Goal: Task Accomplishment & Management: Complete application form

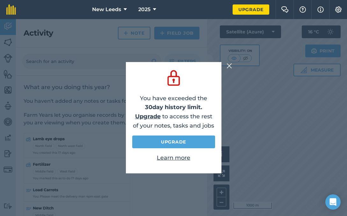
click at [229, 67] on img at bounding box center [230, 66] width 6 height 8
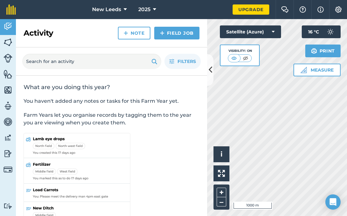
click at [126, 9] on icon at bounding box center [125, 10] width 3 height 8
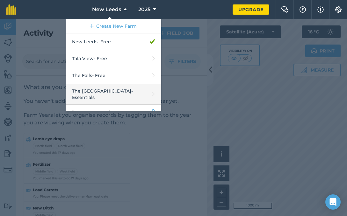
click at [116, 94] on link "The Falls Farm - Essentials" at bounding box center [114, 94] width 96 height 21
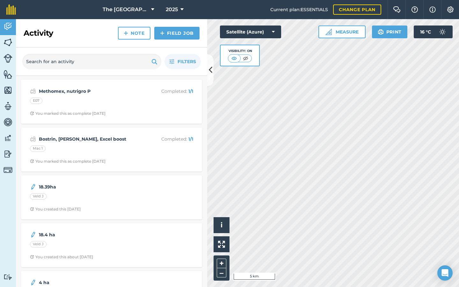
click at [134, 32] on link "Note" at bounding box center [134, 33] width 33 height 13
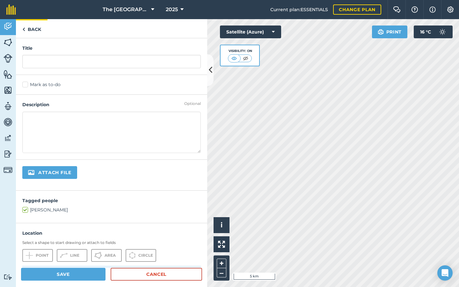
click at [25, 28] on link "Back" at bounding box center [32, 28] width 32 height 19
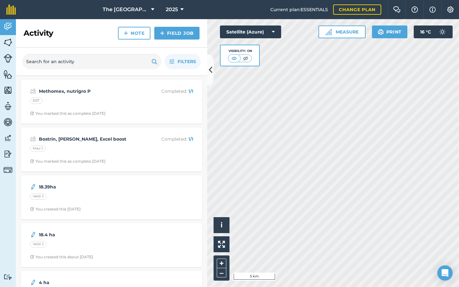
click at [156, 61] on img at bounding box center [154, 62] width 6 height 8
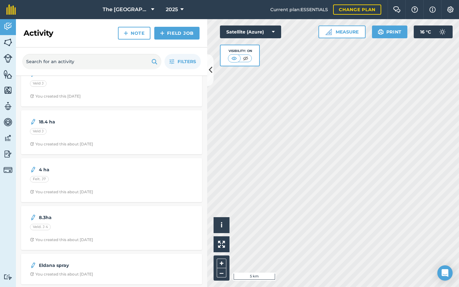
scroll to position [112, 0]
click at [71, 216] on strong "Eldana spray" at bounding box center [89, 265] width 101 height 7
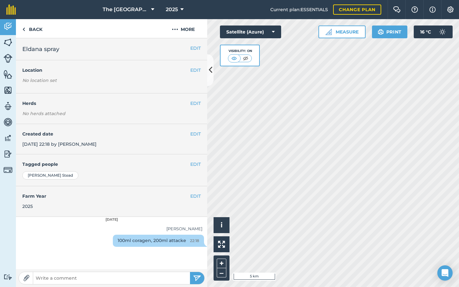
click at [156, 216] on div "100ml coragen, 200ml attacke 22:18" at bounding box center [158, 241] width 91 height 12
click at [178, 216] on div "100ml coragen, 200ml attacke 22:18" at bounding box center [158, 241] width 91 height 12
click at [142, 216] on div "100ml coragen, 200ml attacke 22:18" at bounding box center [158, 241] width 91 height 12
click at [196, 47] on button "EDIT" at bounding box center [195, 48] width 11 height 7
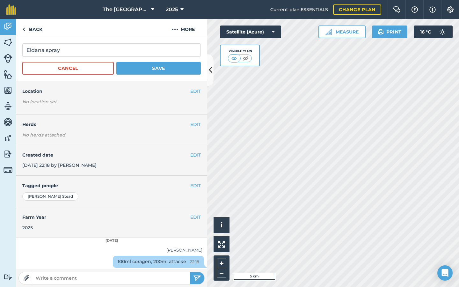
scroll to position [11, 0]
click at [132, 216] on div "100ml coragen, 200ml attacke 22:18" at bounding box center [158, 262] width 91 height 12
click at [150, 216] on div "100ml coragen, 200ml attacke 22:18" at bounding box center [158, 262] width 91 height 12
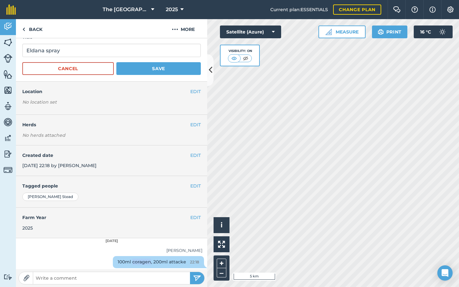
click at [131, 216] on div "100ml coragen, 200ml attacke 22:18" at bounding box center [158, 262] width 91 height 12
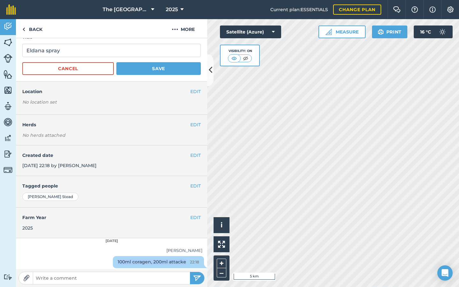
click at [131, 216] on div "100ml coragen, 200ml attacke 22:18" at bounding box center [158, 262] width 91 height 12
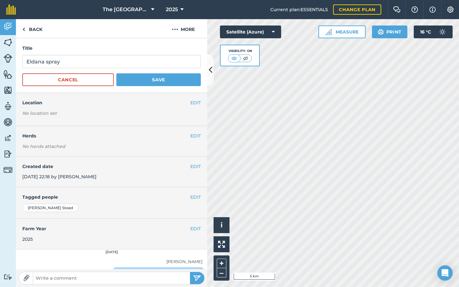
scroll to position [0, 0]
click at [178, 29] on img at bounding box center [175, 29] width 6 height 8
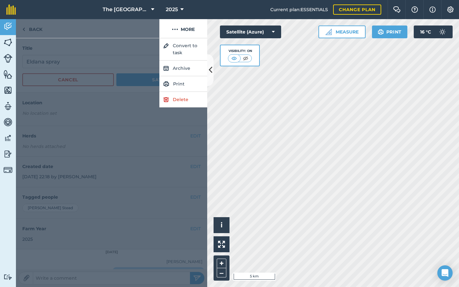
click at [178, 99] on link "Delete" at bounding box center [183, 100] width 48 height 16
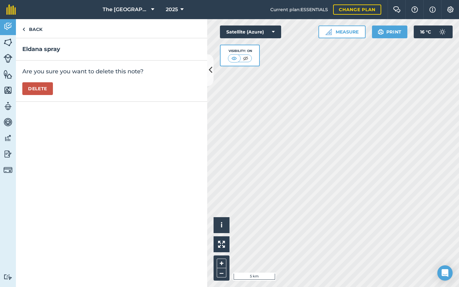
click at [37, 87] on button "Delete" at bounding box center [37, 88] width 31 height 13
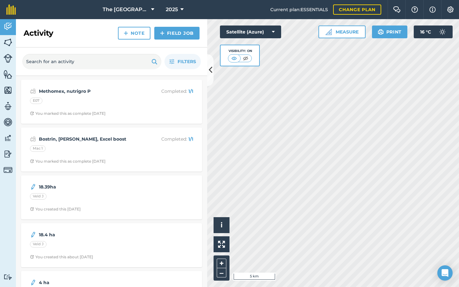
click at [153, 62] on img at bounding box center [154, 62] width 6 height 8
click at [154, 61] on img at bounding box center [154, 62] width 6 height 8
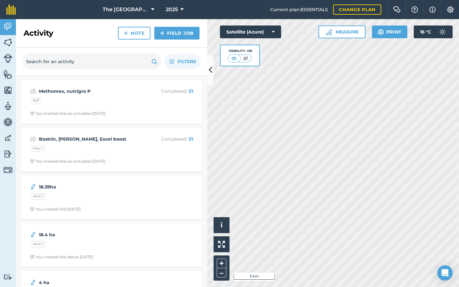
click at [154, 61] on img at bounding box center [154, 62] width 6 height 8
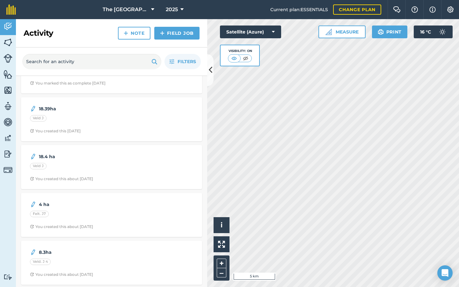
scroll to position [78, 0]
click at [73, 216] on strong "8.3ha" at bounding box center [89, 252] width 101 height 7
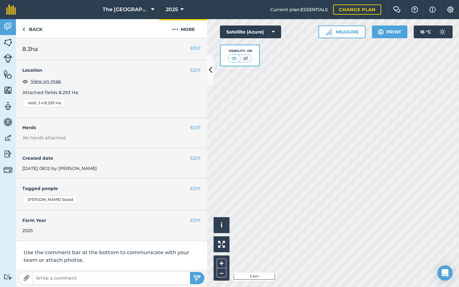
click at [191, 27] on button "More" at bounding box center [183, 28] width 48 height 19
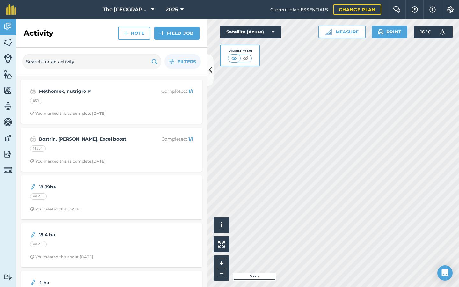
click at [154, 61] on img at bounding box center [154, 62] width 6 height 8
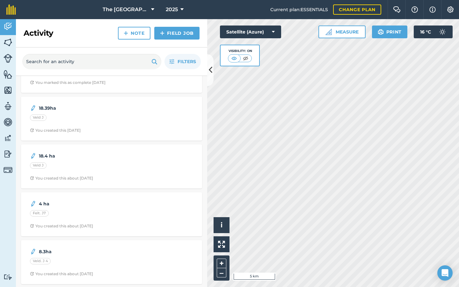
scroll to position [78, 0]
click at [212, 64] on icon at bounding box center [211, 69] width 4 height 11
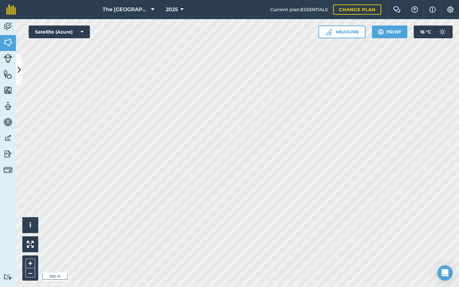
click at [19, 74] on icon at bounding box center [20, 69] width 4 height 11
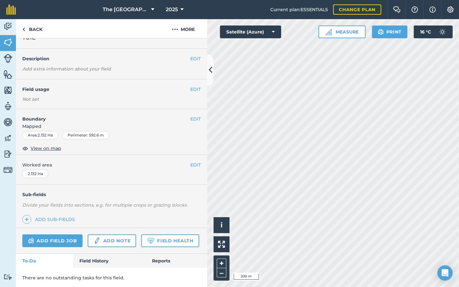
scroll to position [11, 0]
click at [12, 27] on link "Activity" at bounding box center [8, 27] width 16 height 16
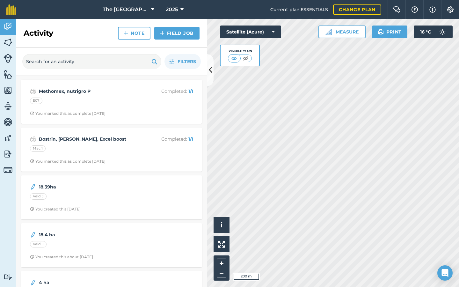
click at [4, 41] on img at bounding box center [8, 43] width 9 height 10
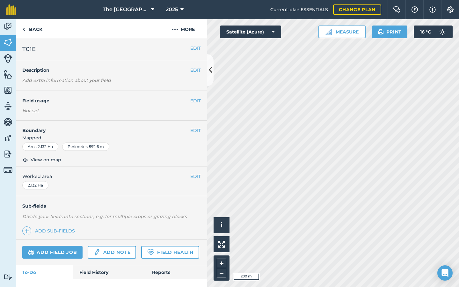
click at [53, 216] on link "Add field job" at bounding box center [52, 252] width 60 height 13
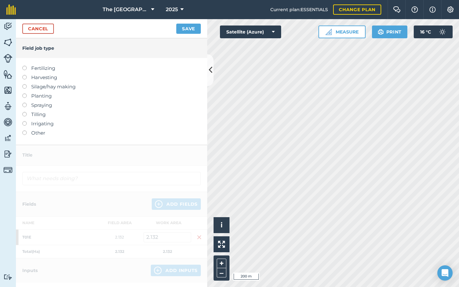
click at [41, 28] on link "Cancel" at bounding box center [38, 29] width 32 height 10
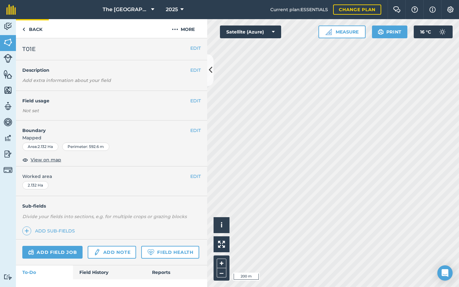
click at [27, 28] on link "Back" at bounding box center [32, 28] width 33 height 19
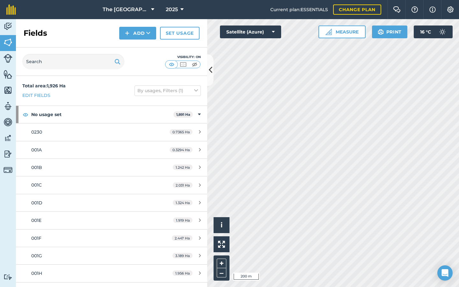
click at [25, 28] on div "Fields Add Set usage" at bounding box center [111, 33] width 191 height 28
click at [210, 68] on icon at bounding box center [211, 69] width 4 height 11
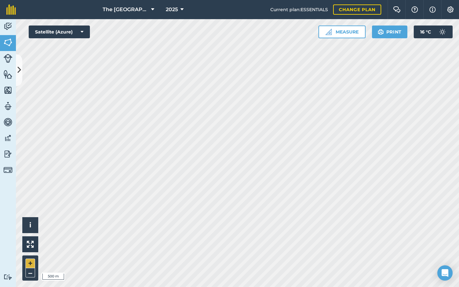
click at [31, 216] on button "+" at bounding box center [30, 263] width 10 height 10
click at [20, 71] on icon at bounding box center [20, 69] width 4 height 11
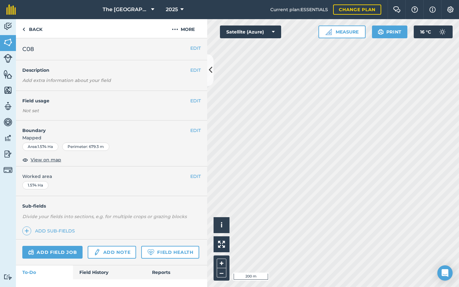
click at [63, 216] on link "Add field job" at bounding box center [52, 252] width 60 height 13
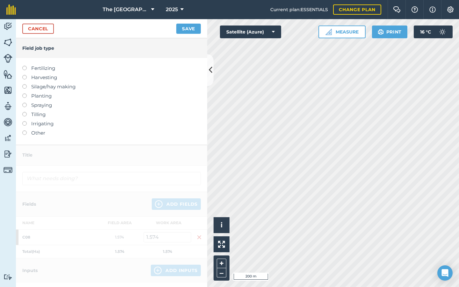
click at [27, 106] on label "Spraying" at bounding box center [111, 105] width 178 height 8
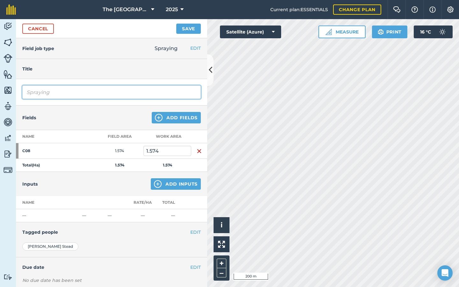
click at [86, 94] on input "Spraying" at bounding box center [111, 91] width 178 height 13
type input "Spraying Eldana"
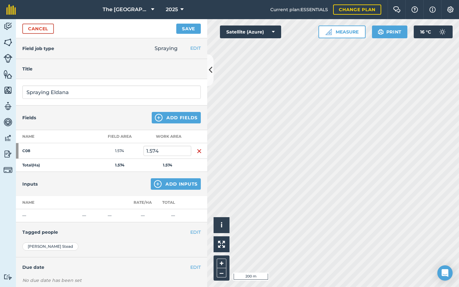
click at [178, 186] on button "Add Inputs" at bounding box center [176, 183] width 50 height 11
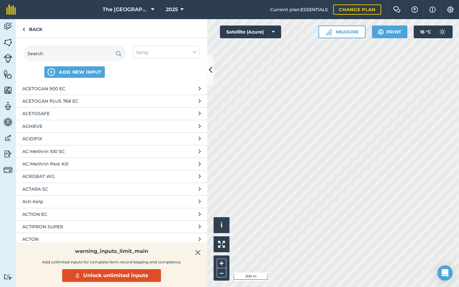
scroll to position [955, 0]
click at [80, 53] on input "text" at bounding box center [75, 53] width 102 height 15
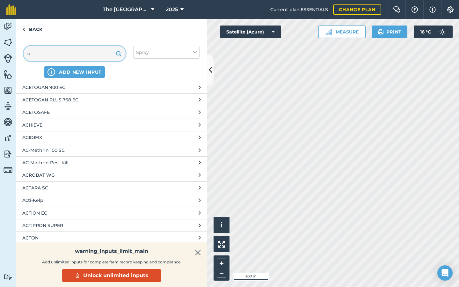
scroll to position [0, 0]
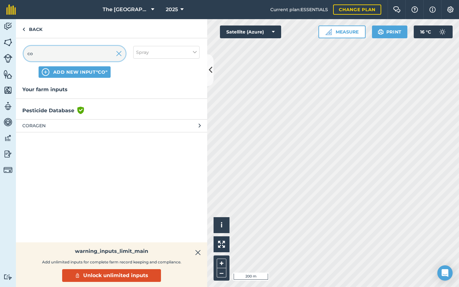
type input "c"
type input "[PERSON_NAME]"
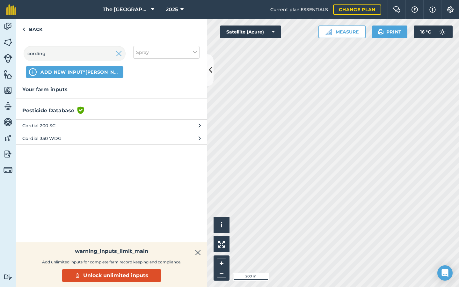
drag, startPoint x: 80, startPoint y: 53, endPoint x: 44, endPoint y: 127, distance: 81.4
click at [44, 127] on span "Cordial 200 SC" at bounding box center [74, 125] width 104 height 7
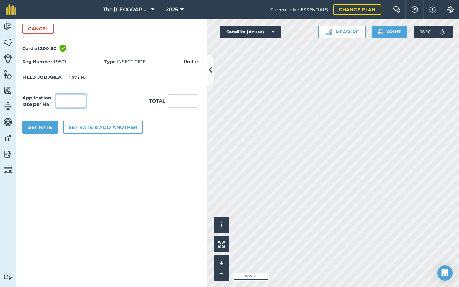
click at [71, 100] on input "text" at bounding box center [70, 100] width 31 height 13
type input "150"
click at [34, 128] on button "Set Rate" at bounding box center [40, 127] width 36 height 13
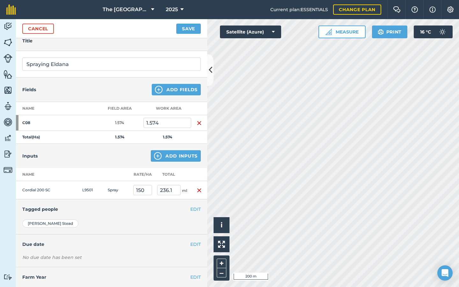
scroll to position [20, 0]
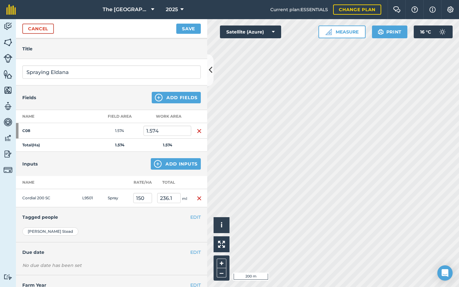
click at [159, 162] on img at bounding box center [158, 164] width 8 height 8
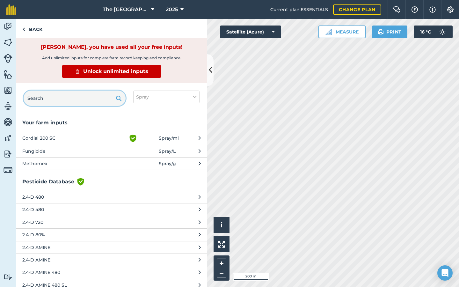
click at [65, 98] on input "text" at bounding box center [75, 98] width 102 height 15
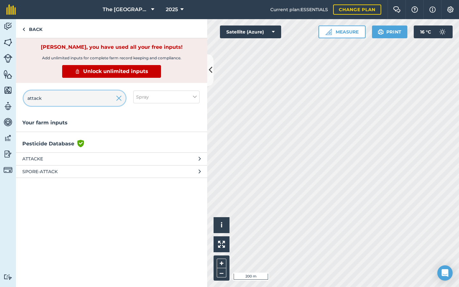
type input "attack"
drag, startPoint x: 65, startPoint y: 98, endPoint x: 40, endPoint y: 162, distance: 68.7
click at [40, 162] on span "ATTACKE" at bounding box center [74, 158] width 104 height 7
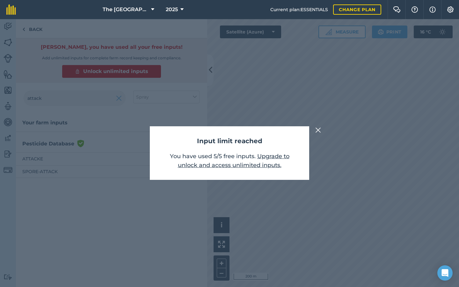
click at [317, 132] on img at bounding box center [318, 130] width 6 height 8
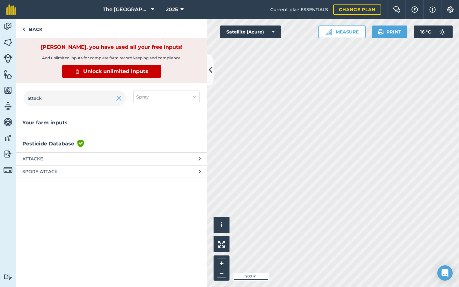
click at [120, 98] on img at bounding box center [119, 98] width 6 height 8
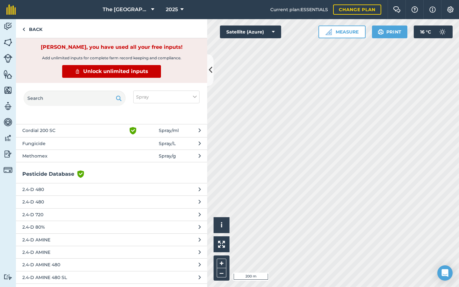
scroll to position [0, 0]
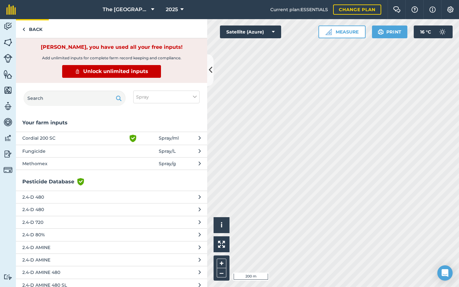
click at [25, 29] on img at bounding box center [23, 29] width 3 height 8
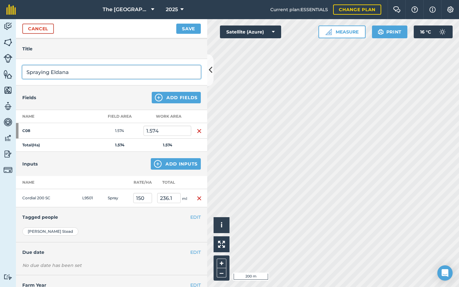
click at [76, 73] on input "Spraying Eldana" at bounding box center [111, 71] width 178 height 13
type input "S"
type input "Cordial 150ml,Attacke 200ml"
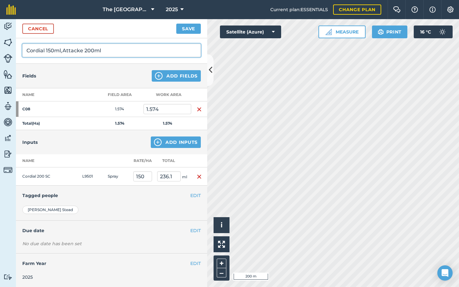
scroll to position [41, 0]
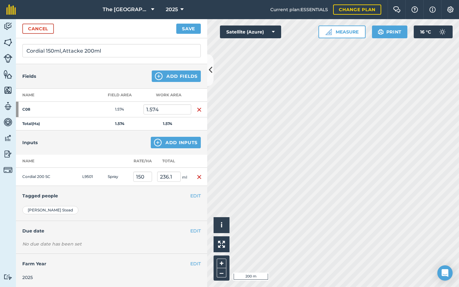
click at [37, 29] on link "Cancel" at bounding box center [38, 29] width 32 height 10
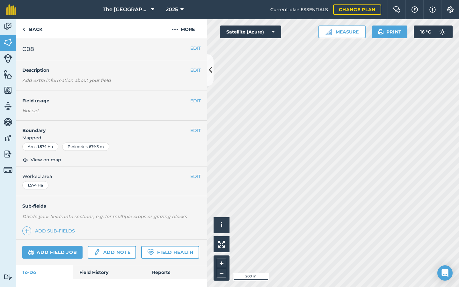
click at [114, 216] on link "Add note" at bounding box center [112, 252] width 48 height 13
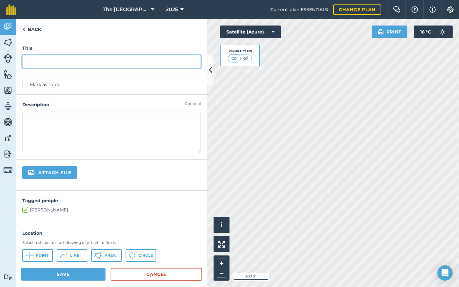
click at [69, 55] on input "text" at bounding box center [111, 61] width 178 height 13
type input "S"
type input "Eldana spray"
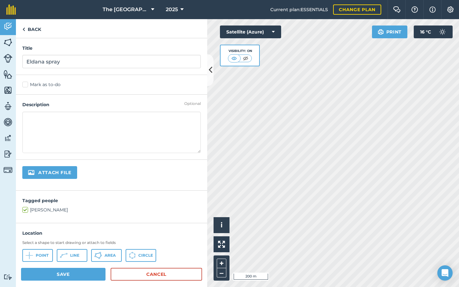
click at [34, 118] on textarea at bounding box center [111, 132] width 178 height 41
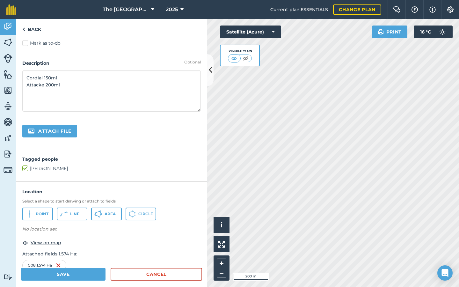
scroll to position [42, 0]
type textarea "Cordial 150ml Attacke 200ml"
click at [26, 168] on label "[PERSON_NAME]" at bounding box center [111, 168] width 178 height 7
click at [26, 168] on input "[PERSON_NAME]" at bounding box center [24, 167] width 4 height 4
checkbox input "false"
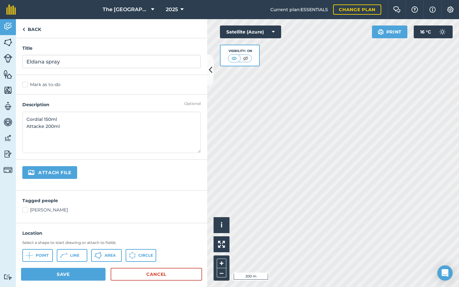
scroll to position [0, 0]
click at [71, 216] on button "Save" at bounding box center [63, 274] width 84 height 13
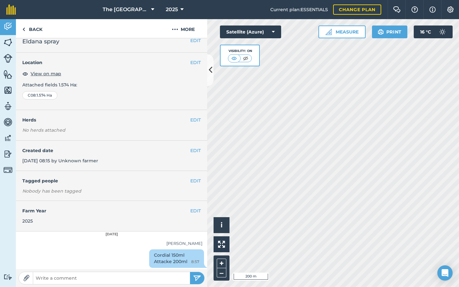
scroll to position [7, 0]
click at [25, 30] on img at bounding box center [23, 29] width 3 height 8
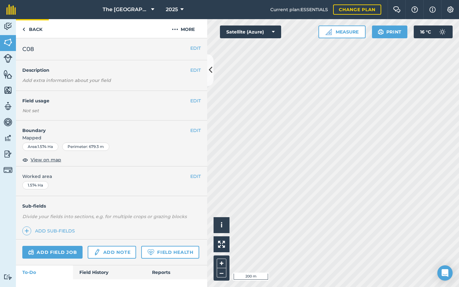
click at [25, 28] on link "Back" at bounding box center [32, 28] width 33 height 19
click at [24, 30] on img at bounding box center [23, 29] width 3 height 8
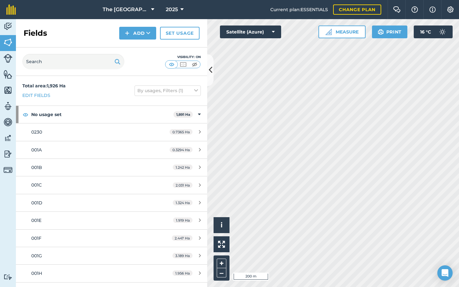
click at [24, 30] on h2 "Fields" at bounding box center [36, 33] width 24 height 10
click at [212, 69] on icon at bounding box center [211, 69] width 4 height 11
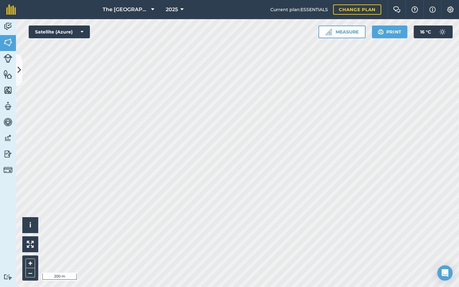
click at [19, 69] on icon at bounding box center [20, 69] width 4 height 11
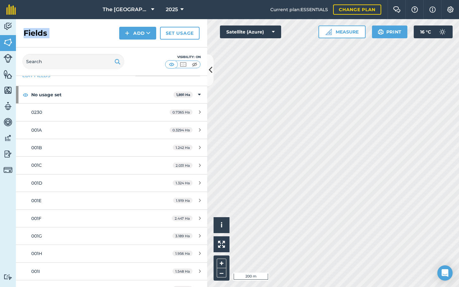
scroll to position [20, 0]
click at [9, 58] on img at bounding box center [8, 58] width 9 height 9
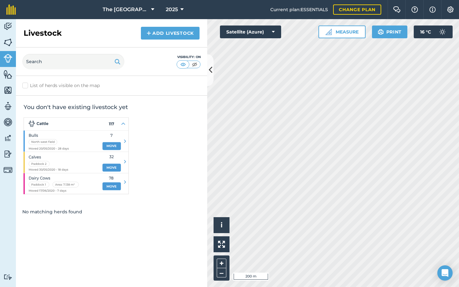
click at [10, 40] on img at bounding box center [8, 43] width 9 height 10
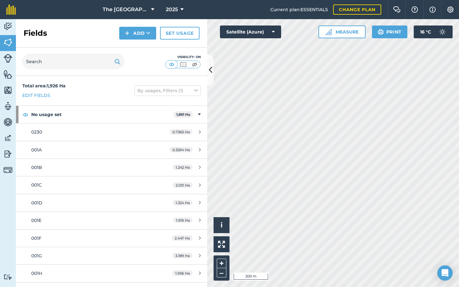
click at [10, 26] on img at bounding box center [8, 27] width 9 height 10
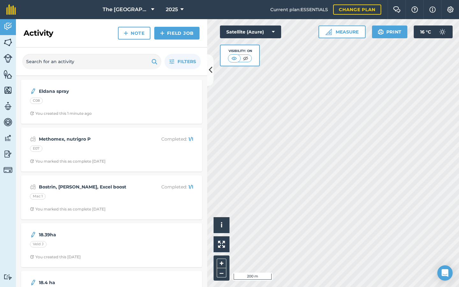
click at [211, 66] on icon at bounding box center [211, 69] width 4 height 11
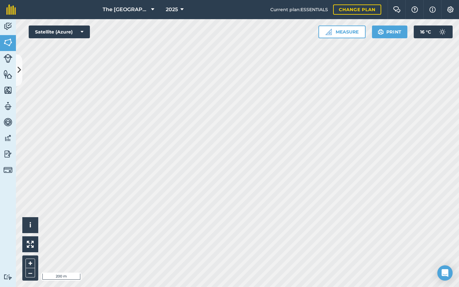
click at [20, 75] on icon at bounding box center [20, 69] width 4 height 11
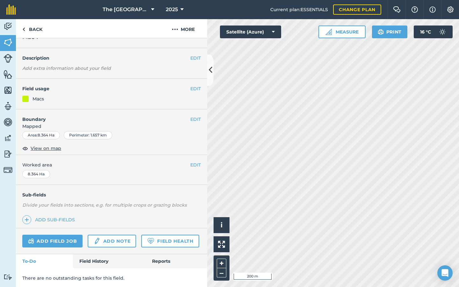
scroll to position [12, 0]
click at [104, 216] on link "Field History" at bounding box center [109, 261] width 72 height 14
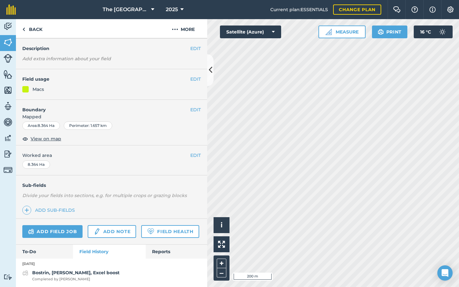
scroll to position [21, 0]
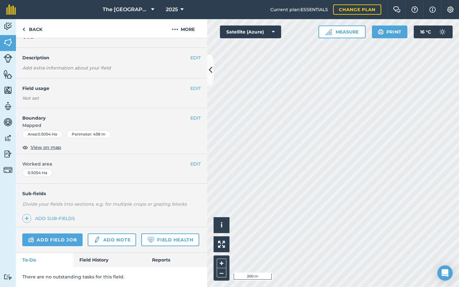
scroll to position [11, 0]
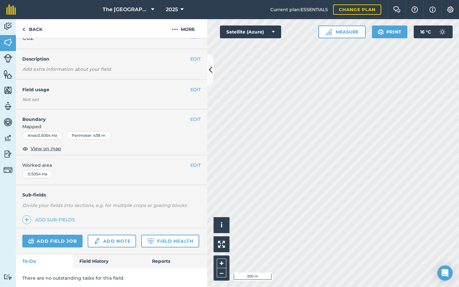
click at [213, 72] on button at bounding box center [210, 70] width 6 height 32
